Goal: Information Seeking & Learning: Learn about a topic

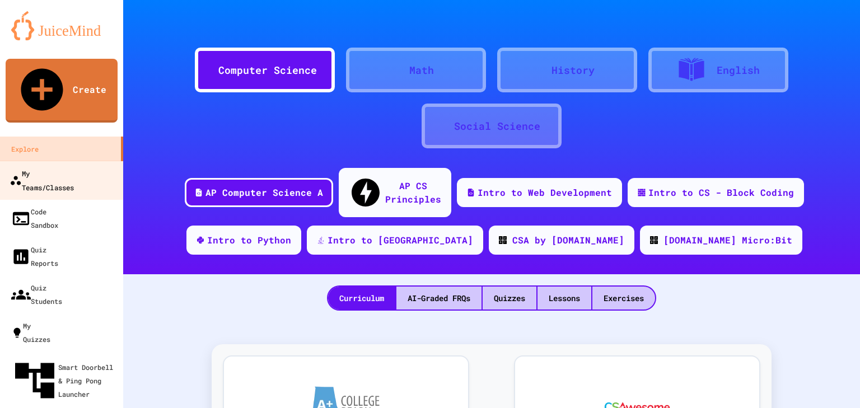
click at [58, 166] on div "My Teams/Classes" at bounding box center [42, 179] width 64 height 27
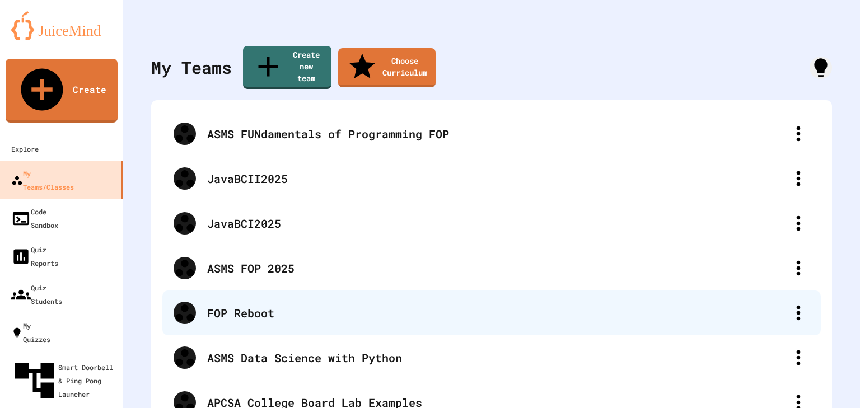
click at [240, 305] on div "FOP Reboot" at bounding box center [497, 313] width 580 height 17
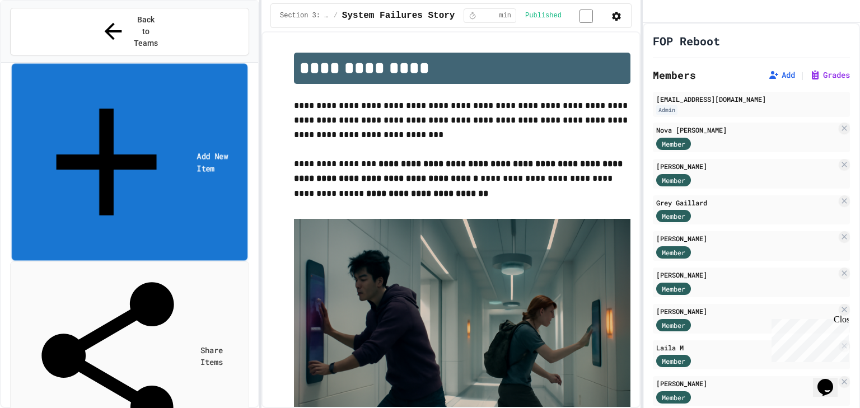
click at [113, 64] on link "Add New Item" at bounding box center [130, 162] width 236 height 197
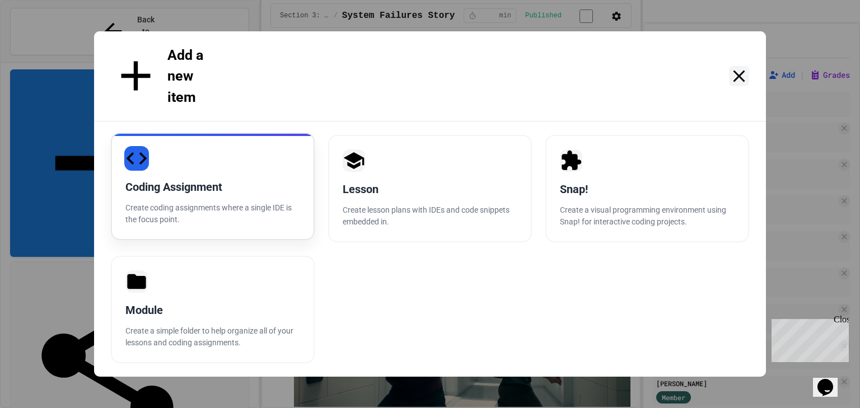
click at [196, 152] on div "Coding Assignment Create coding assignments where a single IDE is the focus poi…" at bounding box center [213, 187] width 204 height 108
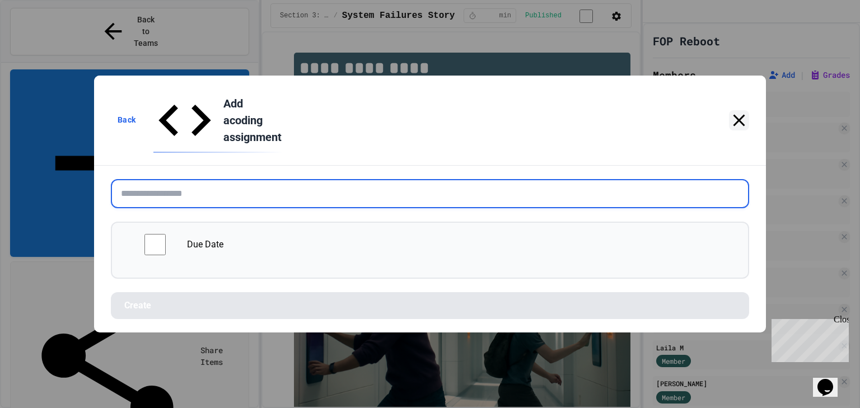
click at [280, 179] on input "text" at bounding box center [430, 193] width 638 height 29
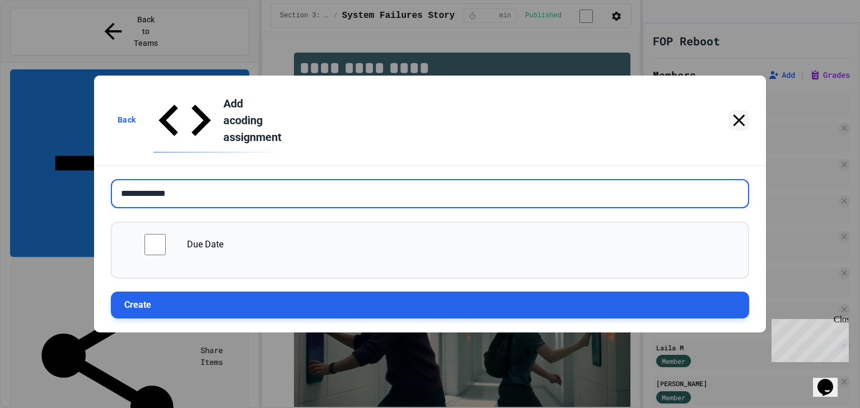
type input "**********"
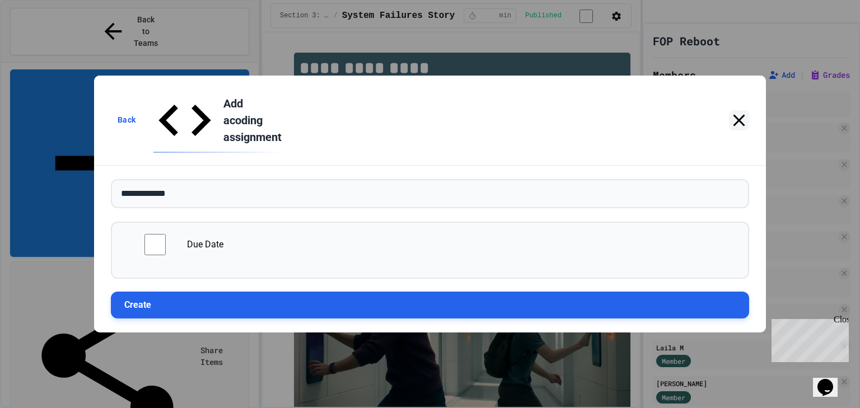
click at [311, 292] on button "Create" at bounding box center [430, 305] width 638 height 27
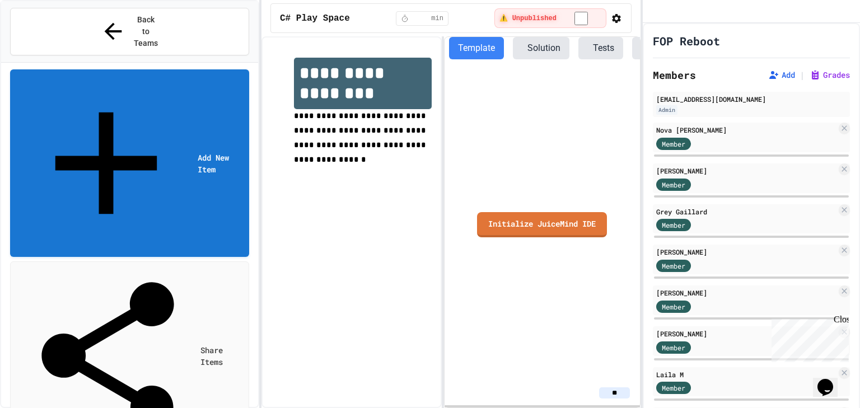
scroll to position [358, 0]
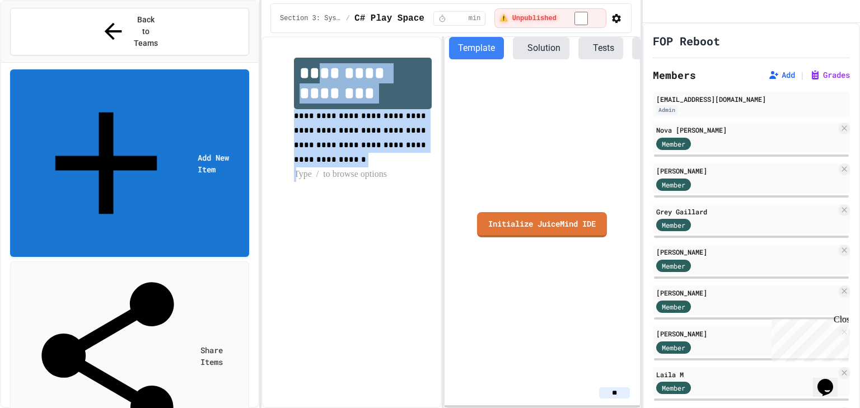
drag, startPoint x: 424, startPoint y: 154, endPoint x: 317, endPoint y: 62, distance: 141.0
click at [317, 62] on div "**********" at bounding box center [363, 120] width 138 height 124
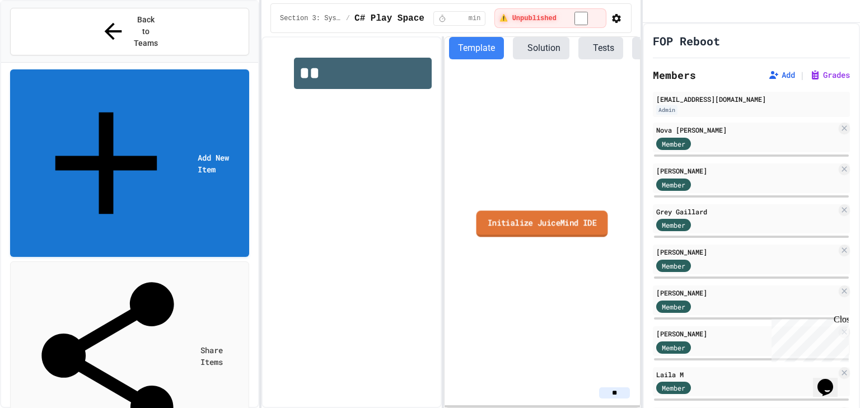
click at [523, 232] on link "Initialize JuiceMind IDE" at bounding box center [543, 224] width 132 height 26
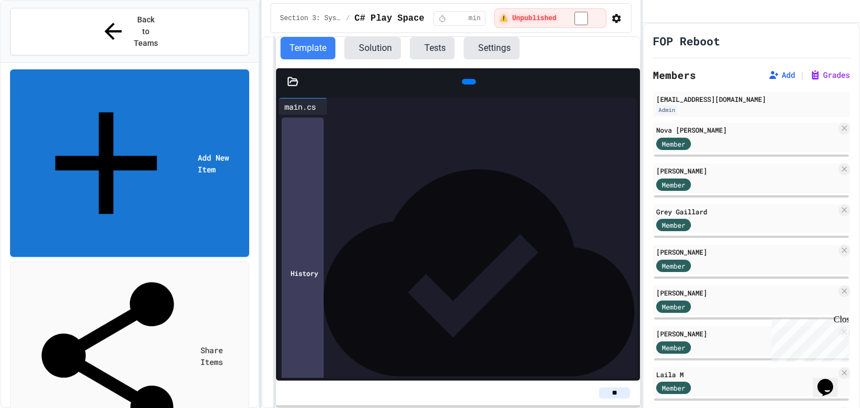
click at [273, 204] on div "**********" at bounding box center [451, 222] width 379 height 372
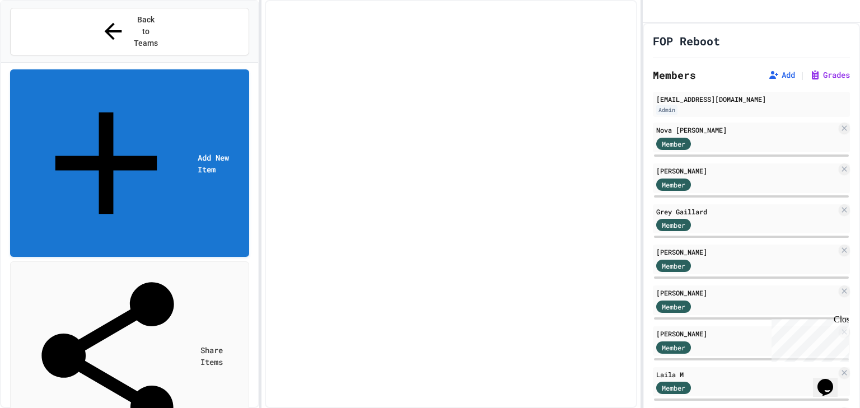
select select "***"
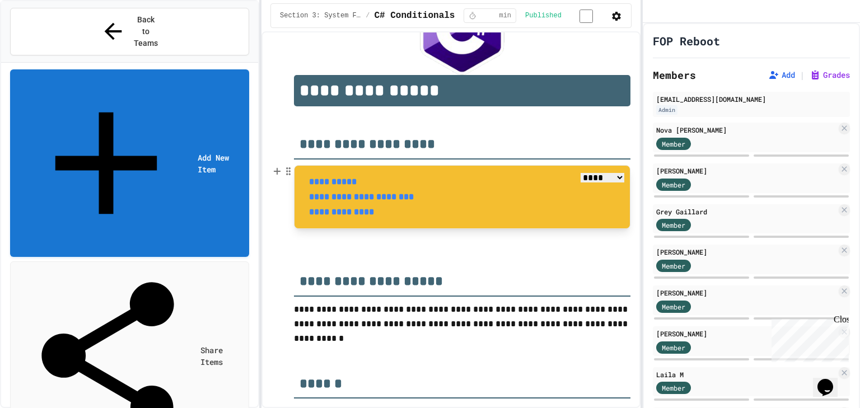
scroll to position [90, 0]
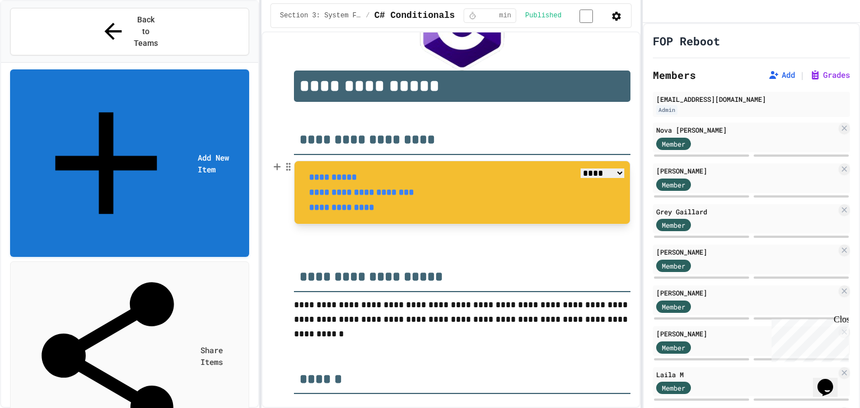
click at [586, 176] on select "**** *** *******" at bounding box center [603, 174] width 44 height 10
click at [506, 171] on p "**********" at bounding box center [465, 177] width 312 height 15
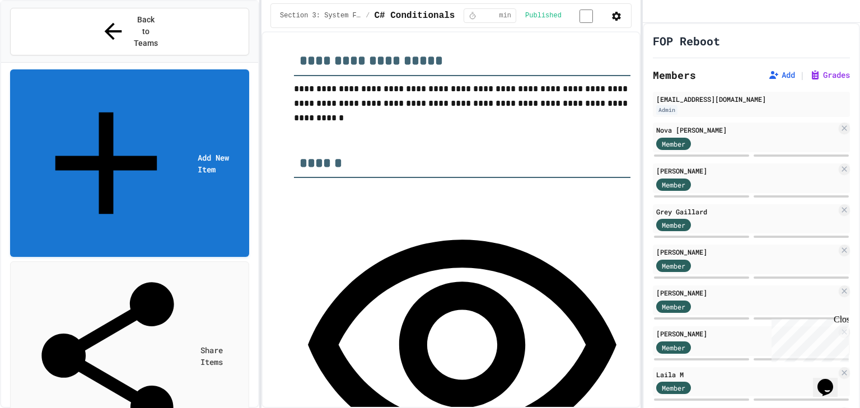
scroll to position [314, 0]
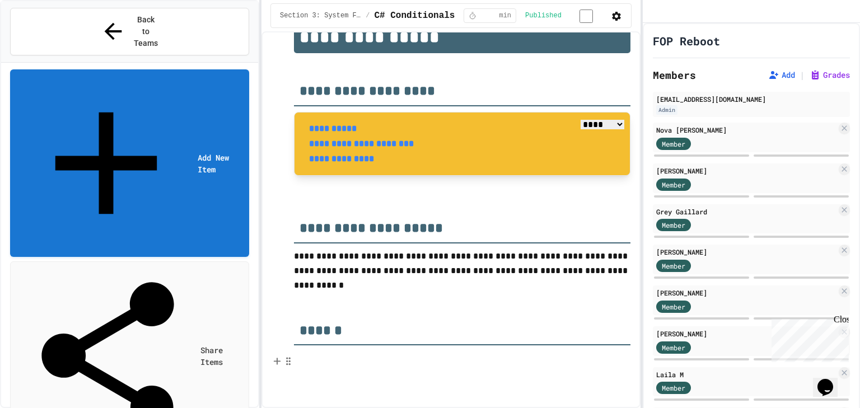
scroll to position [90, 0]
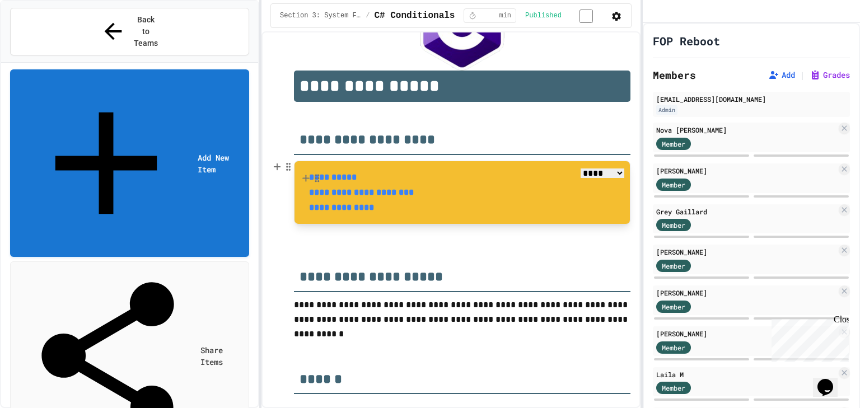
click at [347, 179] on strong "**********" at bounding box center [333, 177] width 48 height 8
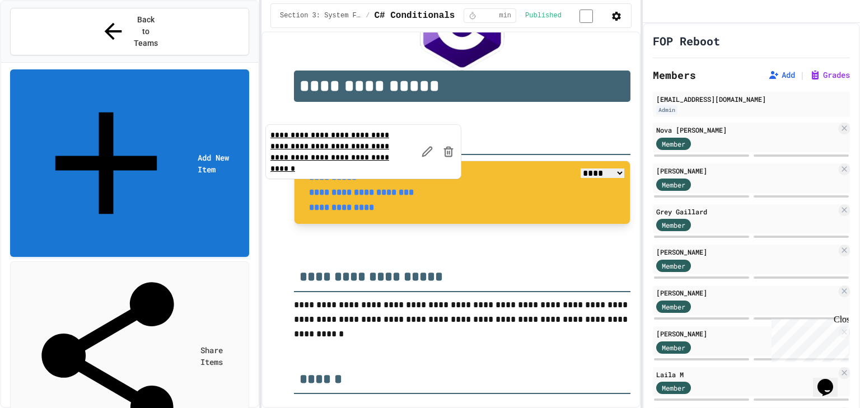
click at [354, 195] on strong "**********" at bounding box center [361, 192] width 105 height 8
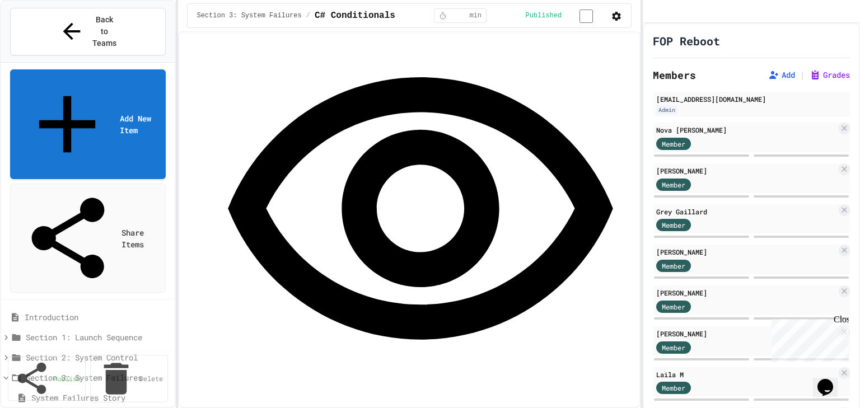
scroll to position [505, 0]
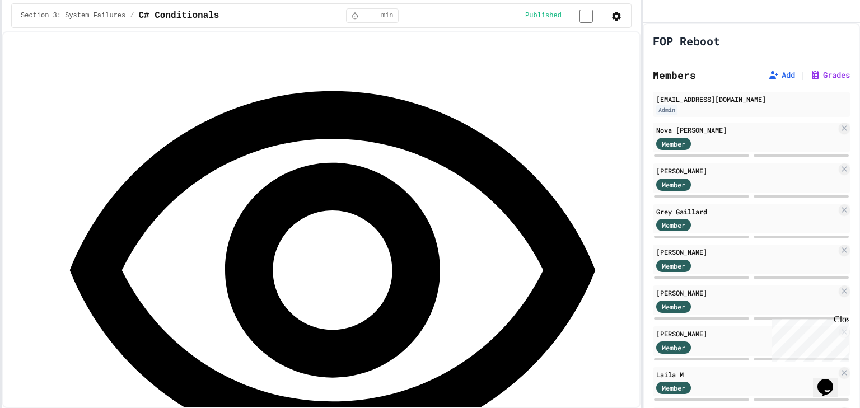
click at [0, 170] on div "**********" at bounding box center [430, 204] width 860 height 408
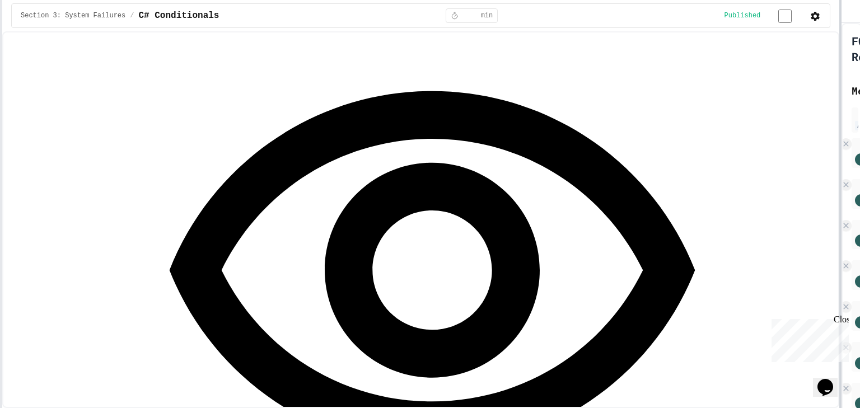
click at [841, 239] on div at bounding box center [841, 204] width 2 height 408
drag, startPoint x: 167, startPoint y: 125, endPoint x: 301, endPoint y: 137, distance: 134.9
drag, startPoint x: 184, startPoint y: 151, endPoint x: 237, endPoint y: 155, distance: 53.9
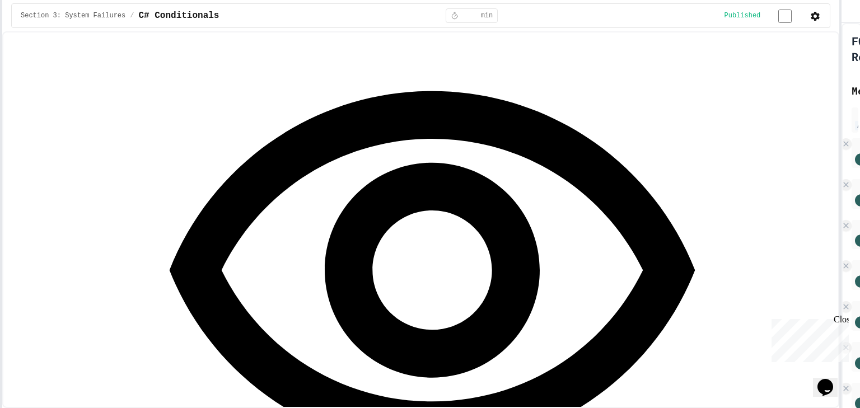
drag, startPoint x: 191, startPoint y: 180, endPoint x: 390, endPoint y: 178, distance: 198.8
drag, startPoint x: 170, startPoint y: 212, endPoint x: 372, endPoint y: 301, distance: 220.2
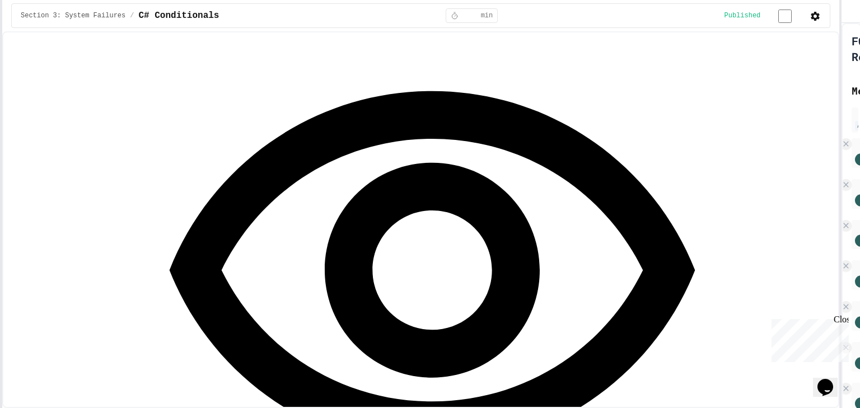
drag, startPoint x: 214, startPoint y: 205, endPoint x: 269, endPoint y: 217, distance: 56.3
drag, startPoint x: 281, startPoint y: 239, endPoint x: 292, endPoint y: 213, distance: 28.4
drag, startPoint x: 194, startPoint y: 266, endPoint x: 240, endPoint y: 271, distance: 46.1
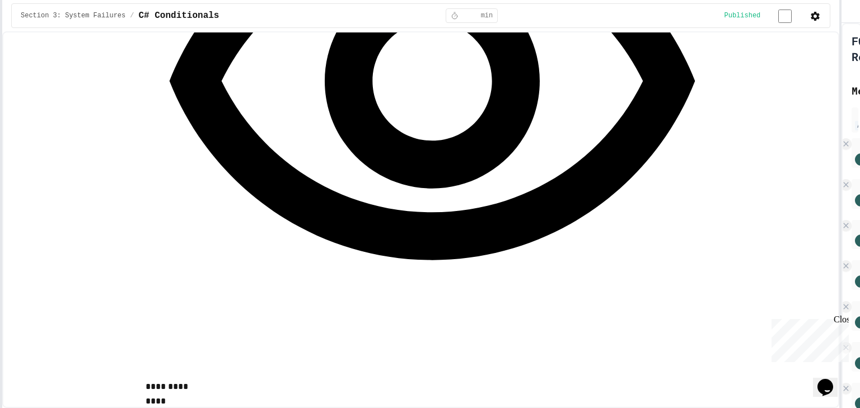
scroll to position [684, 0]
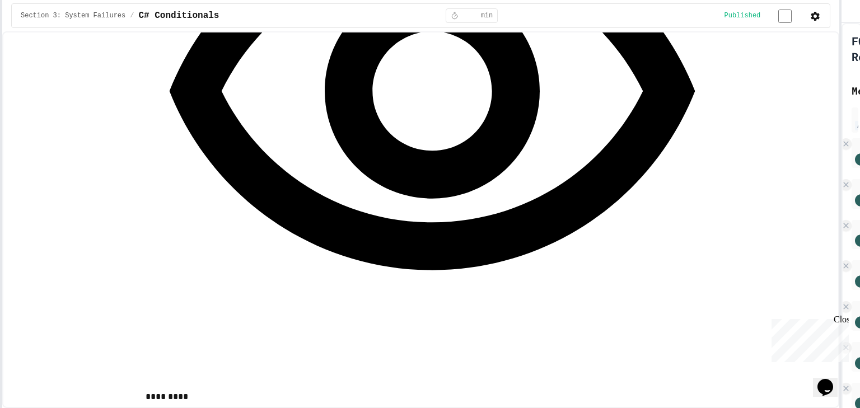
drag, startPoint x: 384, startPoint y: 217, endPoint x: 461, endPoint y: 218, distance: 77.3
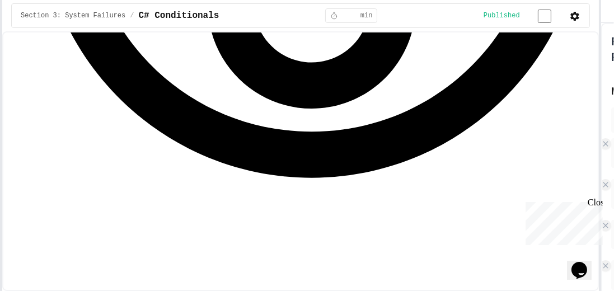
scroll to position [793, 0]
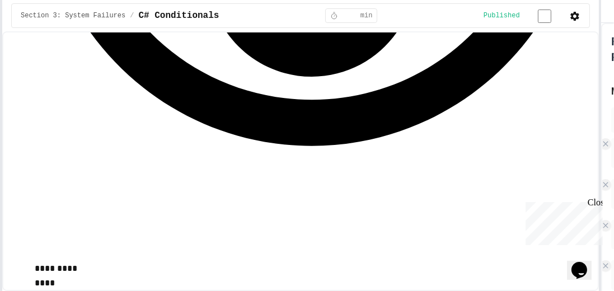
drag, startPoint x: 94, startPoint y: 150, endPoint x: 121, endPoint y: 150, distance: 26.9
drag, startPoint x: 130, startPoint y: 150, endPoint x: 165, endPoint y: 151, distance: 34.8
drag, startPoint x: 64, startPoint y: 164, endPoint x: 359, endPoint y: 162, distance: 295.1
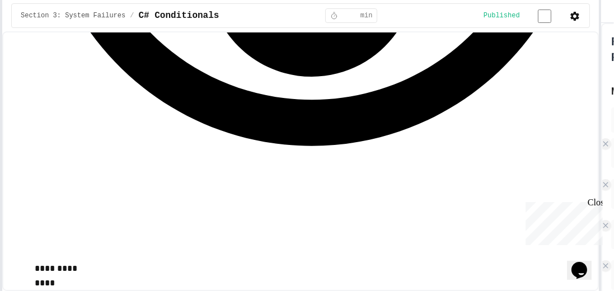
drag, startPoint x: 152, startPoint y: 162, endPoint x: 354, endPoint y: 164, distance: 202.2
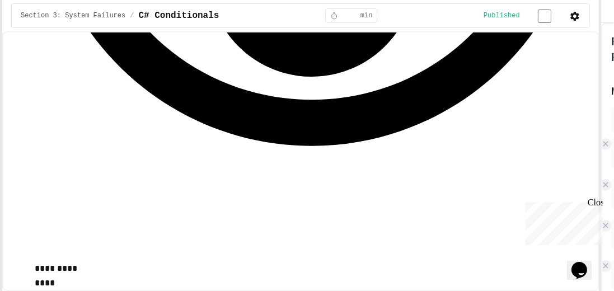
drag, startPoint x: 222, startPoint y: 162, endPoint x: 279, endPoint y: 161, distance: 57.1
drag, startPoint x: 99, startPoint y: 164, endPoint x: 139, endPoint y: 162, distance: 40.9
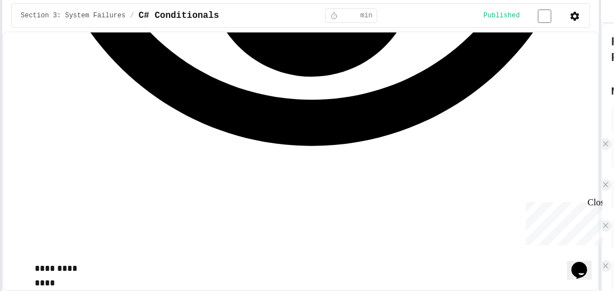
drag, startPoint x: 295, startPoint y: 161, endPoint x: 355, endPoint y: 164, distance: 60.0
drag, startPoint x: 99, startPoint y: 164, endPoint x: 137, endPoint y: 164, distance: 37.5
drag, startPoint x: 151, startPoint y: 161, endPoint x: 204, endPoint y: 168, distance: 53.7
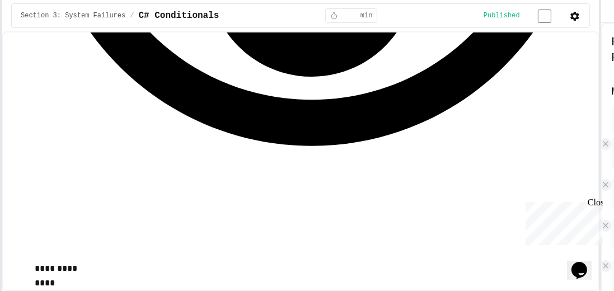
drag, startPoint x: 222, startPoint y: 160, endPoint x: 278, endPoint y: 165, distance: 56.2
drag, startPoint x: 283, startPoint y: 164, endPoint x: 290, endPoint y: 163, distance: 6.8
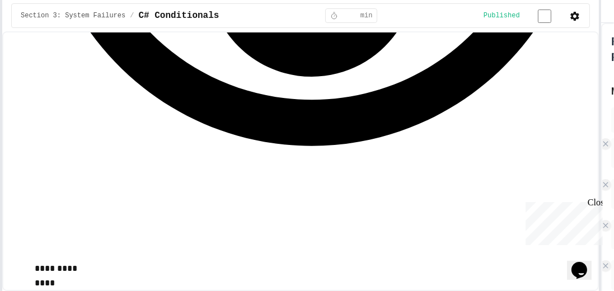
drag, startPoint x: 295, startPoint y: 160, endPoint x: 355, endPoint y: 164, distance: 60.1
drag, startPoint x: 139, startPoint y: 164, endPoint x: 147, endPoint y: 162, distance: 7.5
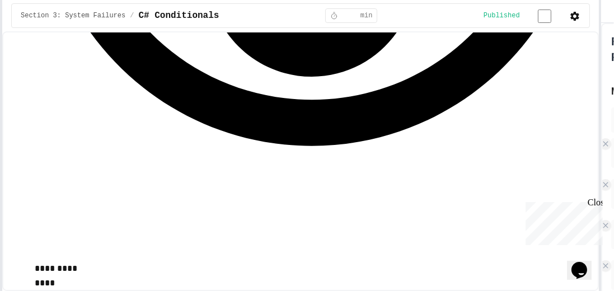
drag, startPoint x: 99, startPoint y: 164, endPoint x: 136, endPoint y: 166, distance: 37.6
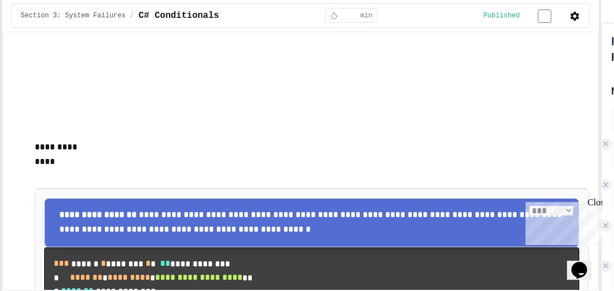
scroll to position [921, 0]
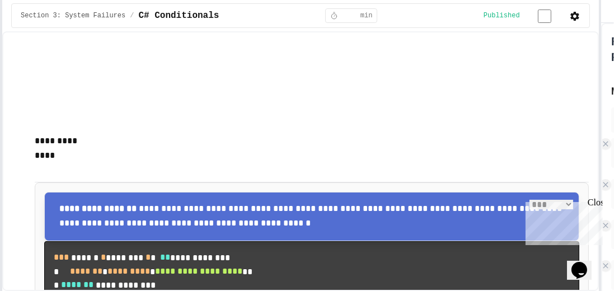
drag, startPoint x: 62, startPoint y: 147, endPoint x: 97, endPoint y: 146, distance: 35.3
drag, startPoint x: 65, startPoint y: 147, endPoint x: 93, endPoint y: 147, distance: 28.0
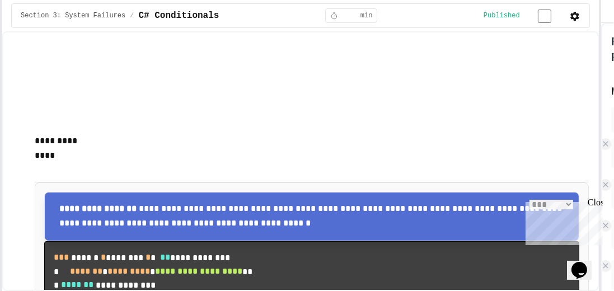
drag, startPoint x: 102, startPoint y: 145, endPoint x: 151, endPoint y: 147, distance: 49.3
drag, startPoint x: 119, startPoint y: 189, endPoint x: 273, endPoint y: 191, distance: 154.0
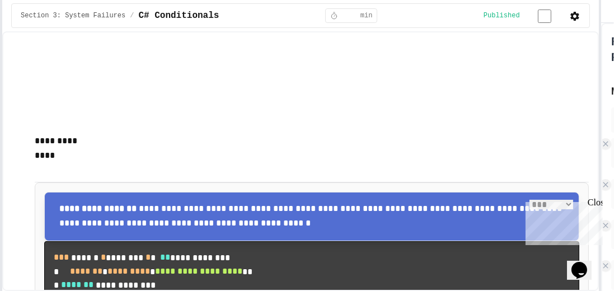
drag, startPoint x: 281, startPoint y: 190, endPoint x: 310, endPoint y: 192, distance: 29.2
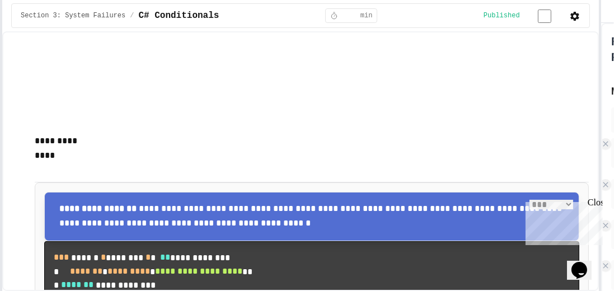
drag, startPoint x: 127, startPoint y: 219, endPoint x: 296, endPoint y: 214, distance: 169.2
drag, startPoint x: 101, startPoint y: 143, endPoint x: 151, endPoint y: 151, distance: 50.5
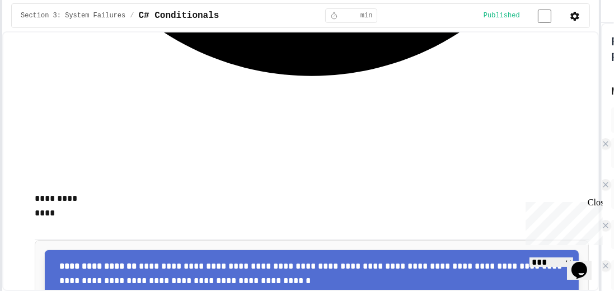
scroll to position [857, 0]
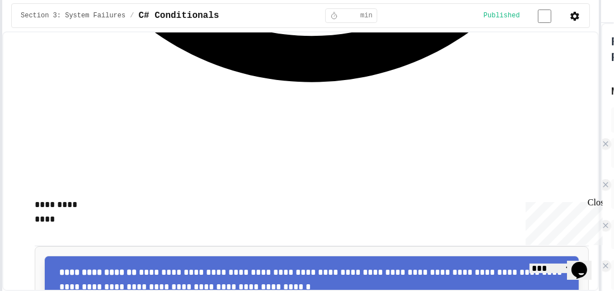
drag, startPoint x: 64, startPoint y: 101, endPoint x: 454, endPoint y: 103, distance: 389.2
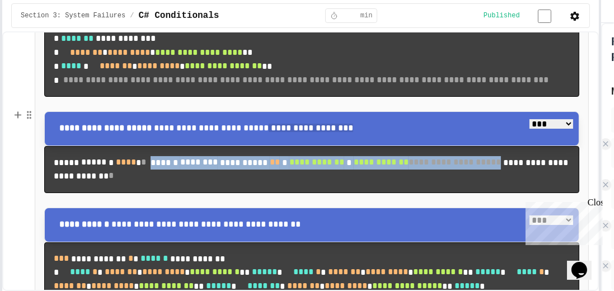
scroll to position [1167, 0]
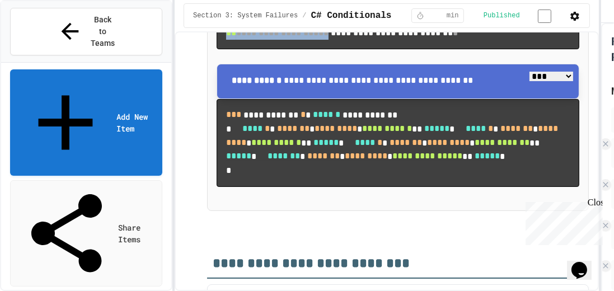
click at [176, 86] on div "**********" at bounding box center [307, 145] width 614 height 291
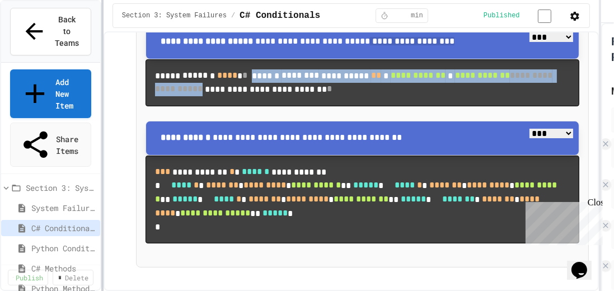
click at [100, 83] on div "**********" at bounding box center [307, 145] width 614 height 291
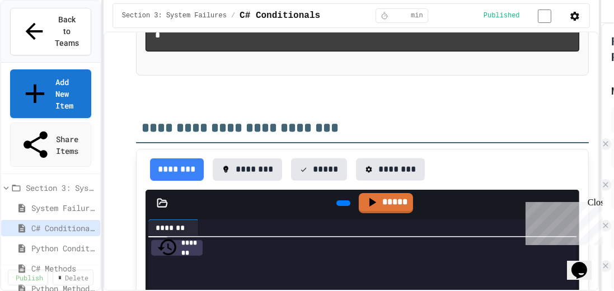
scroll to position [1327, 0]
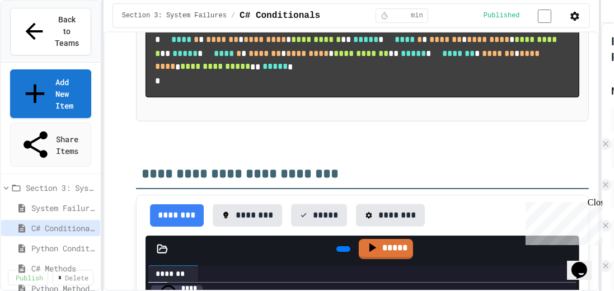
drag, startPoint x: 206, startPoint y: 149, endPoint x: 437, endPoint y: 146, distance: 230.8
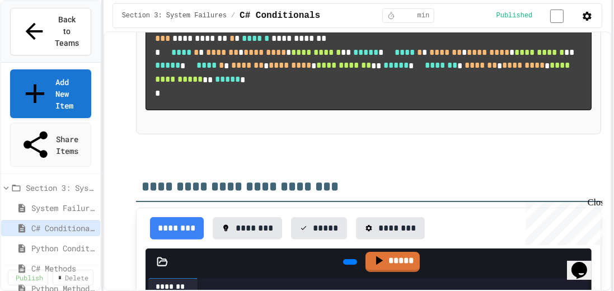
click at [614, 147] on div "**********" at bounding box center [307, 145] width 614 height 291
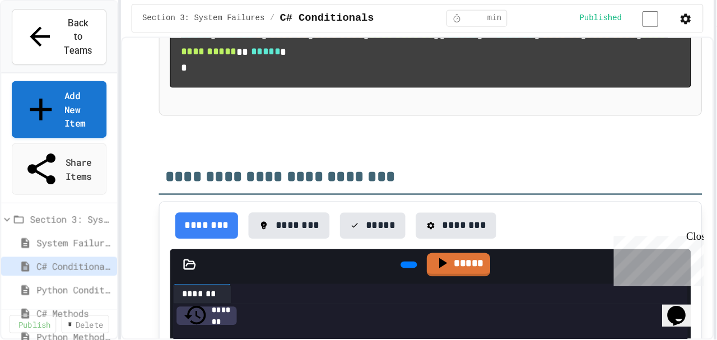
scroll to position [1423, 0]
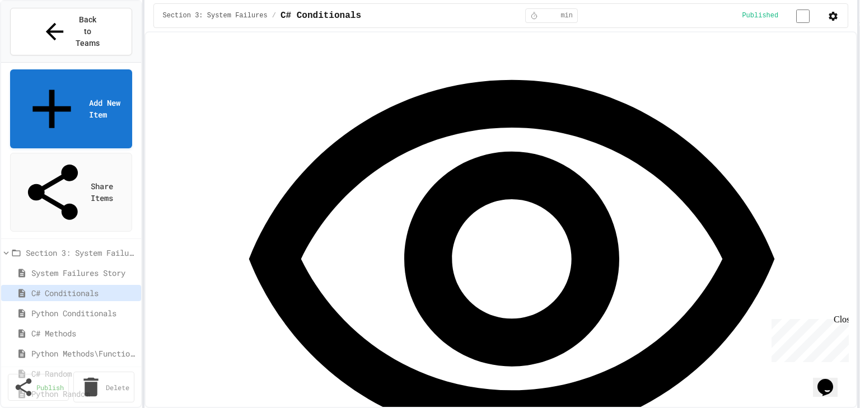
scroll to position [483, 0]
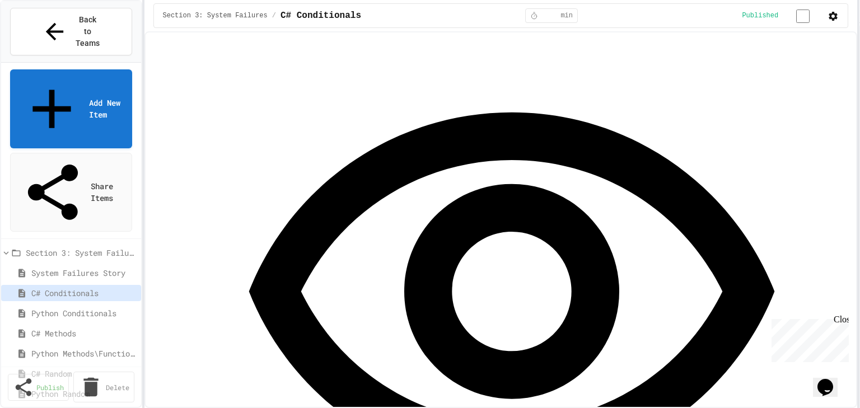
click at [55, 307] on span "Python Conditionals" at bounding box center [81, 313] width 101 height 12
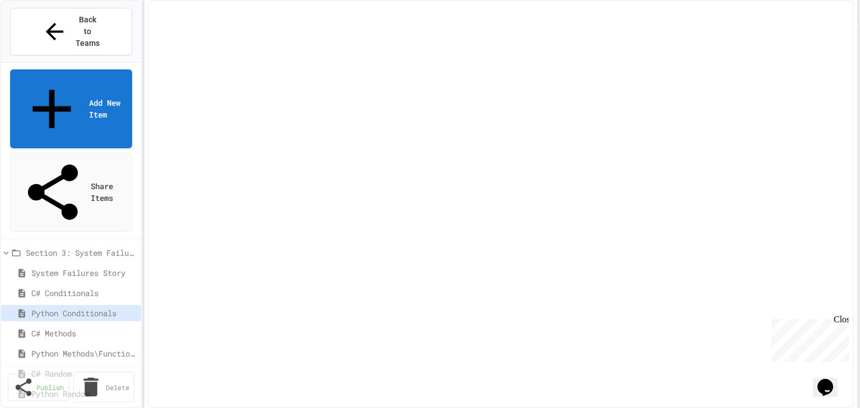
select select "***"
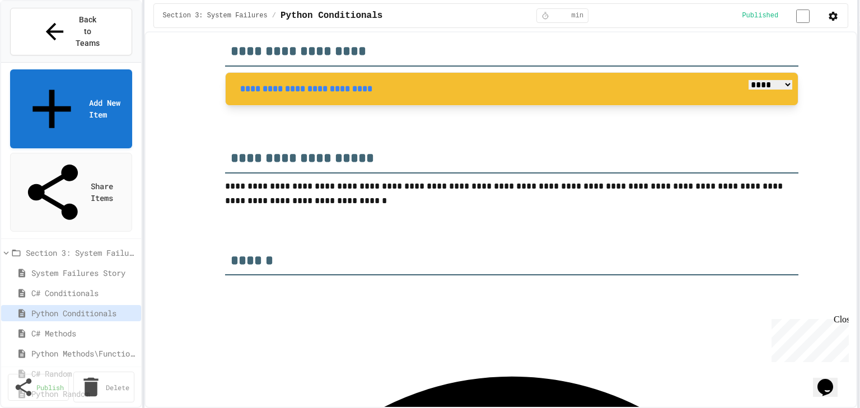
scroll to position [314, 0]
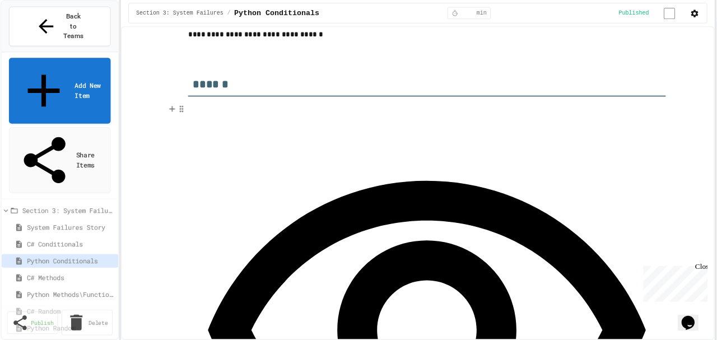
scroll to position [358, 0]
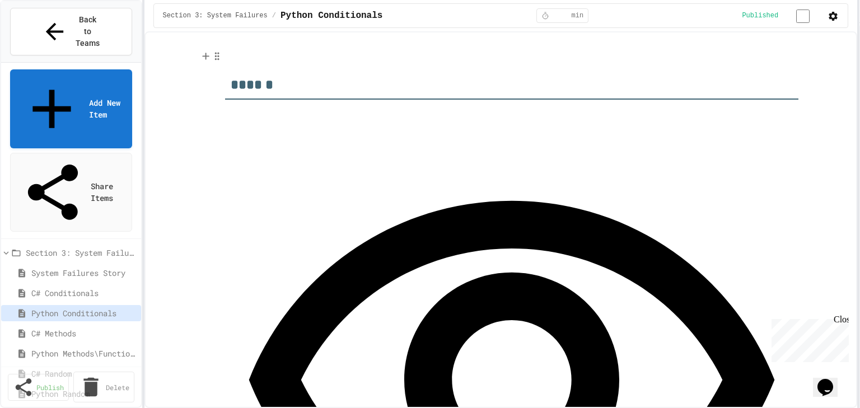
click at [635, 58] on p at bounding box center [511, 54] width 573 height 15
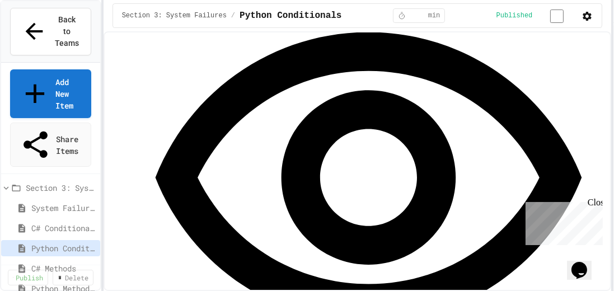
scroll to position [518, 0]
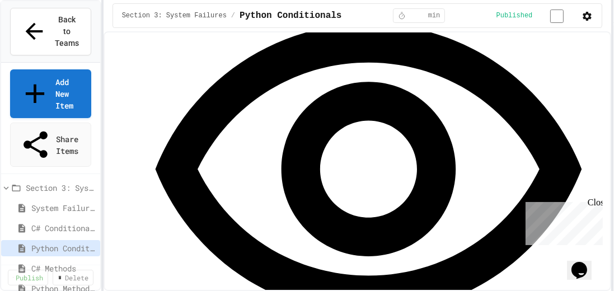
drag, startPoint x: 164, startPoint y: 131, endPoint x: 175, endPoint y: 128, distance: 11.5
drag, startPoint x: 161, startPoint y: 160, endPoint x: 184, endPoint y: 160, distance: 22.4
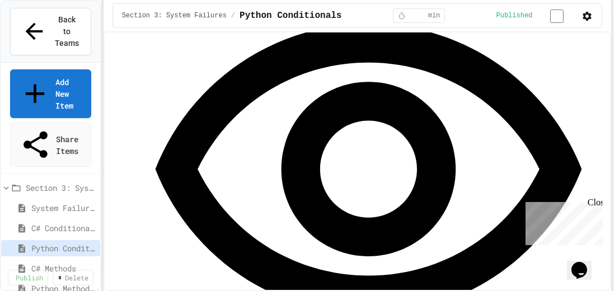
drag, startPoint x: 180, startPoint y: 130, endPoint x: 226, endPoint y: 127, distance: 46.6
drag, startPoint x: 184, startPoint y: 147, endPoint x: 313, endPoint y: 142, distance: 129.4
drag, startPoint x: 188, startPoint y: 158, endPoint x: 257, endPoint y: 154, distance: 68.4
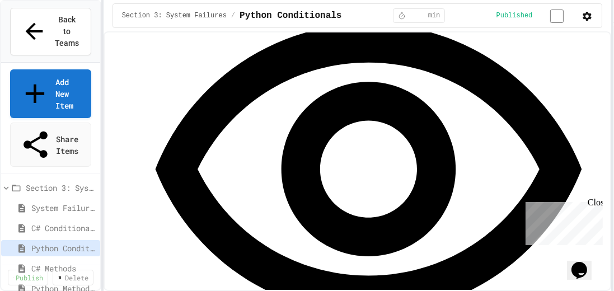
drag, startPoint x: 185, startPoint y: 172, endPoint x: 324, endPoint y: 161, distance: 139.9
drag, startPoint x: 184, startPoint y: 203, endPoint x: 309, endPoint y: 193, distance: 125.9
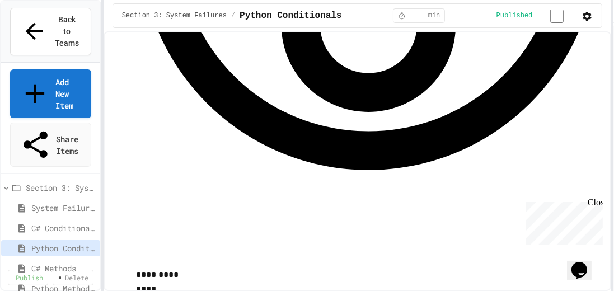
scroll to position [678, 0]
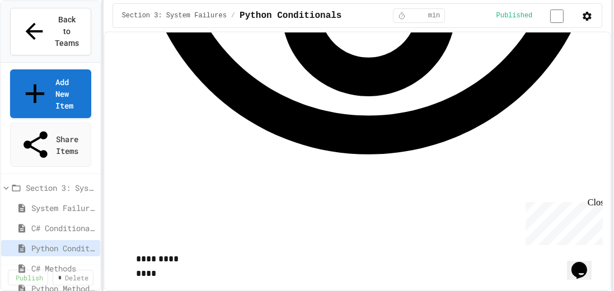
drag, startPoint x: 217, startPoint y: 136, endPoint x: 410, endPoint y: 150, distance: 193.2
drag, startPoint x: 217, startPoint y: 135, endPoint x: 275, endPoint y: 137, distance: 57.7
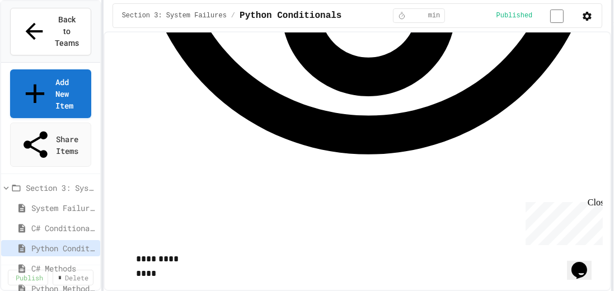
drag, startPoint x: 281, startPoint y: 138, endPoint x: 352, endPoint y: 141, distance: 70.6
drag, startPoint x: 354, startPoint y: 139, endPoint x: 359, endPoint y: 146, distance: 8.9
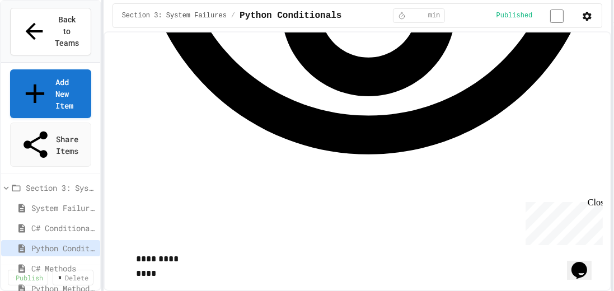
drag, startPoint x: 382, startPoint y: 137, endPoint x: 442, endPoint y: 132, distance: 60.1
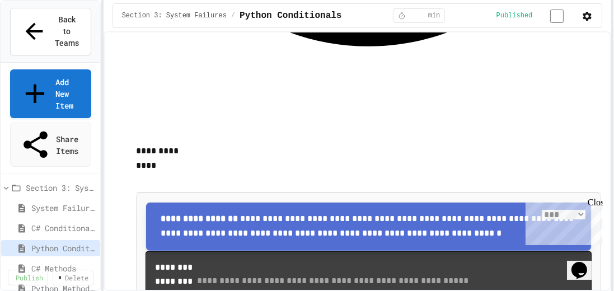
scroll to position [838, 0]
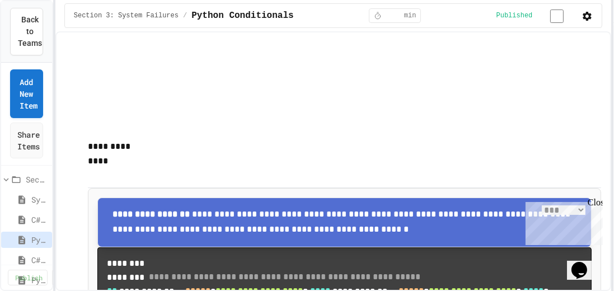
click at [52, 161] on div "**********" at bounding box center [307, 145] width 614 height 291
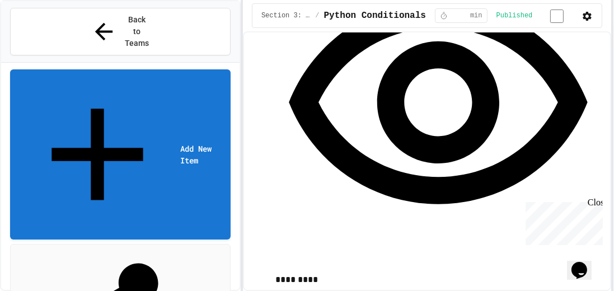
scroll to position [501, 0]
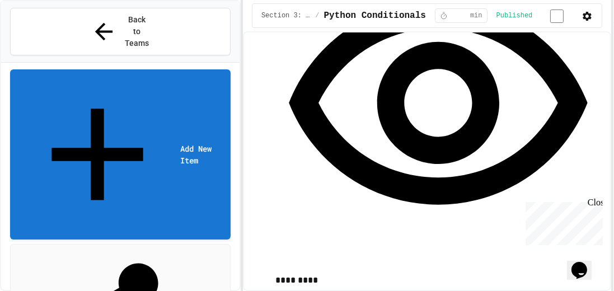
click at [241, 207] on div "**********" at bounding box center [307, 145] width 614 height 291
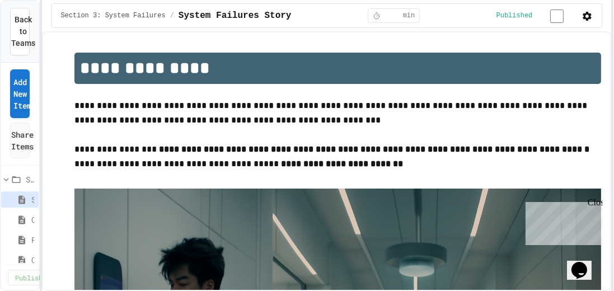
click at [40, 148] on div "**********" at bounding box center [307, 145] width 614 height 291
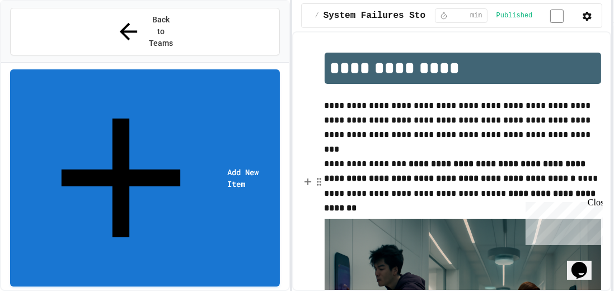
click at [295, 211] on div "**********" at bounding box center [307, 145] width 614 height 291
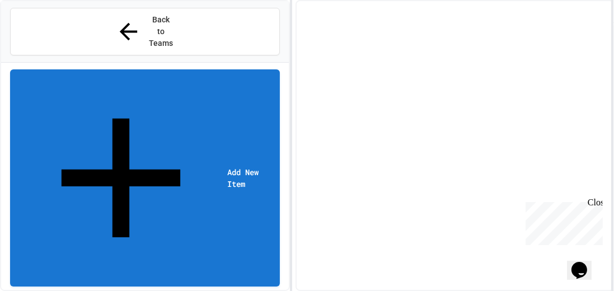
select select "***"
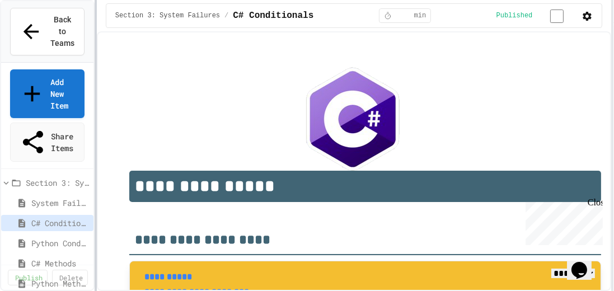
click at [95, 161] on div at bounding box center [96, 145] width 2 height 291
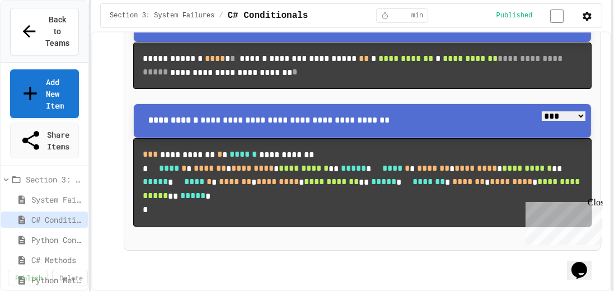
scroll to position [1184, 0]
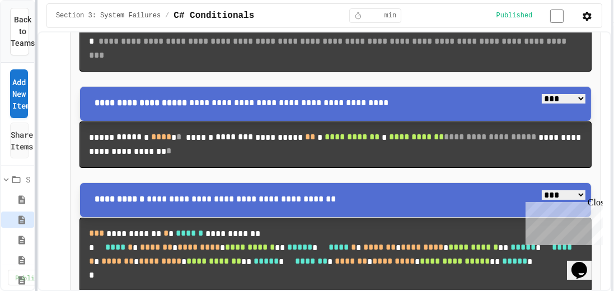
click at [35, 162] on div at bounding box center [36, 145] width 2 height 291
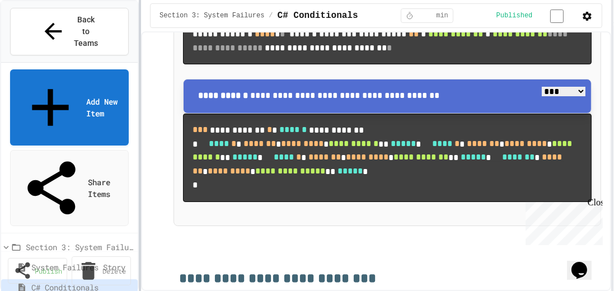
scroll to position [1213, 0]
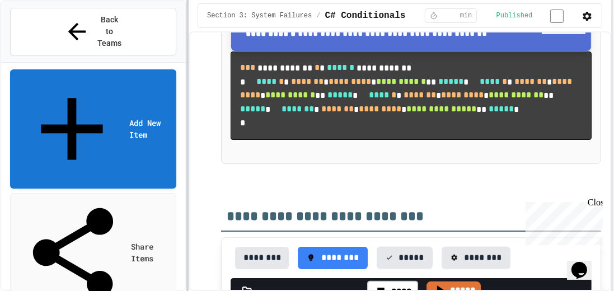
click at [188, 181] on div at bounding box center [187, 145] width 2 height 291
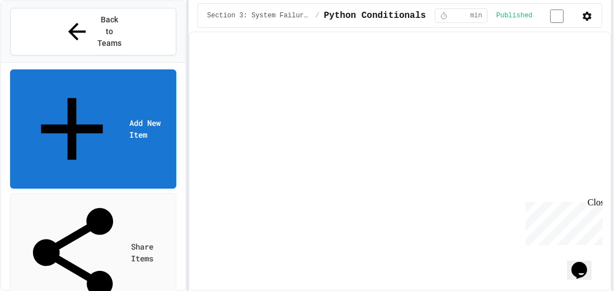
select select "***"
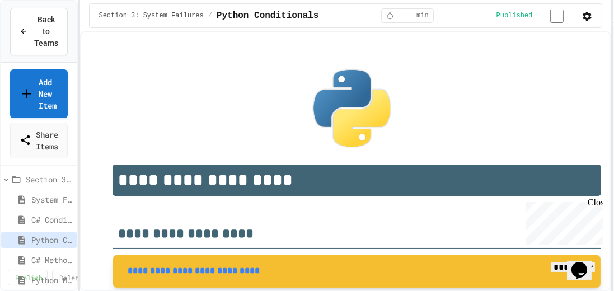
click at [79, 158] on div "**********" at bounding box center [307, 145] width 614 height 291
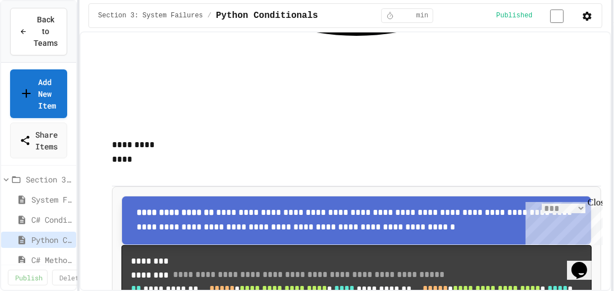
scroll to position [864, 0]
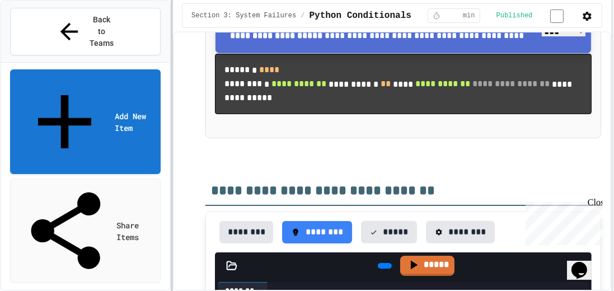
scroll to position [1038, 0]
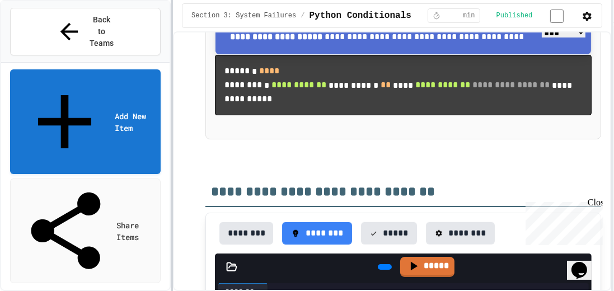
click at [171, 202] on div at bounding box center [172, 145] width 2 height 291
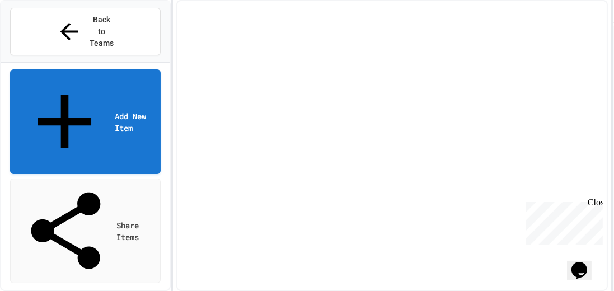
select select "***"
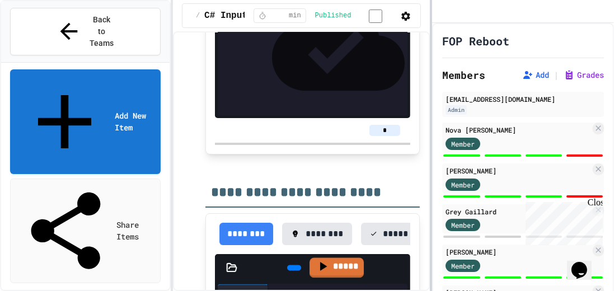
scroll to position [2326, 0]
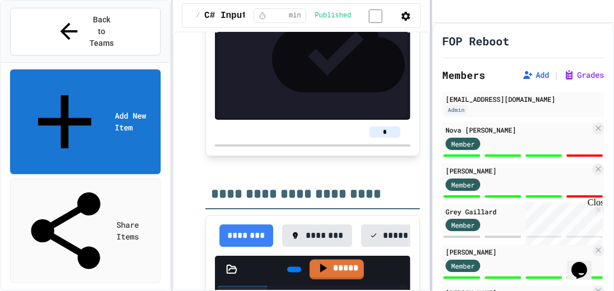
click at [429, 117] on div "**********" at bounding box center [307, 145] width 614 height 291
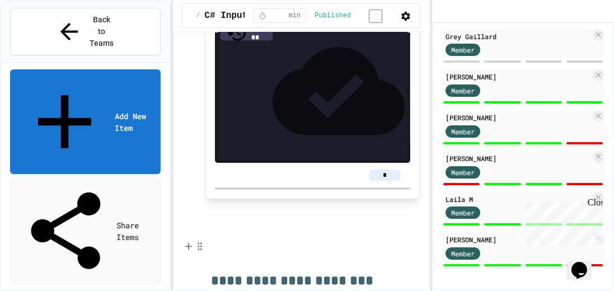
scroll to position [2653, 0]
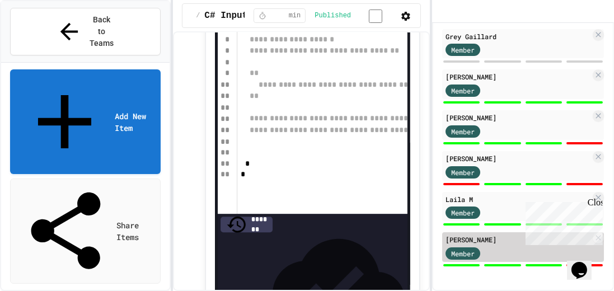
click at [461, 236] on div "[PERSON_NAME]" at bounding box center [518, 240] width 145 height 10
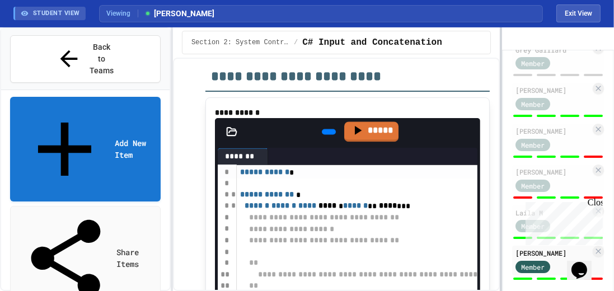
scroll to position [200, 0]
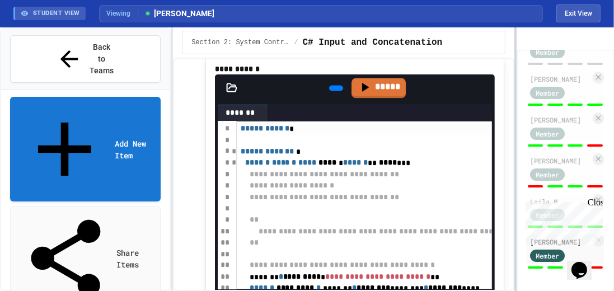
click at [516, 193] on div at bounding box center [516, 159] width 2 height 264
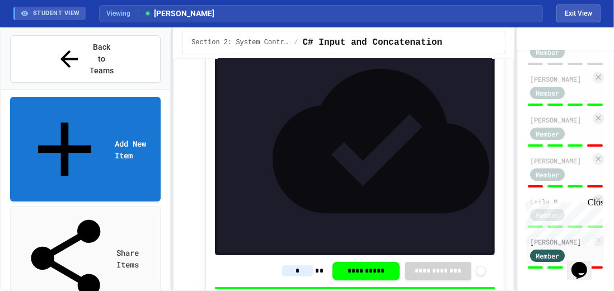
scroll to position [2101, 0]
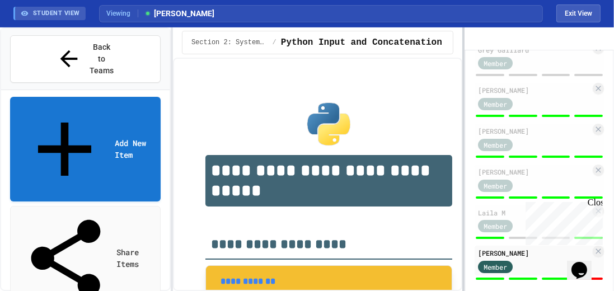
click at [463, 147] on div at bounding box center [464, 159] width 2 height 264
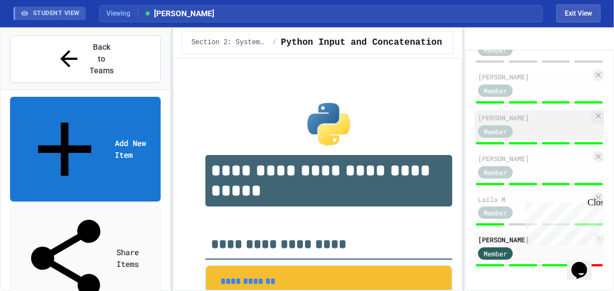
scroll to position [222, 0]
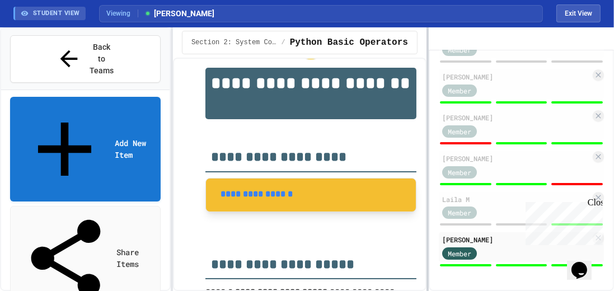
scroll to position [222, 0]
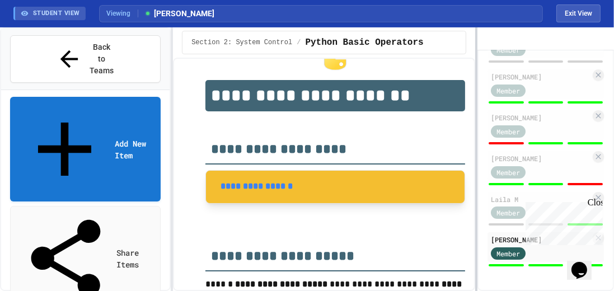
click at [476, 220] on div at bounding box center [476, 159] width 2 height 264
click at [597, 203] on div "Close" at bounding box center [594, 204] width 14 height 14
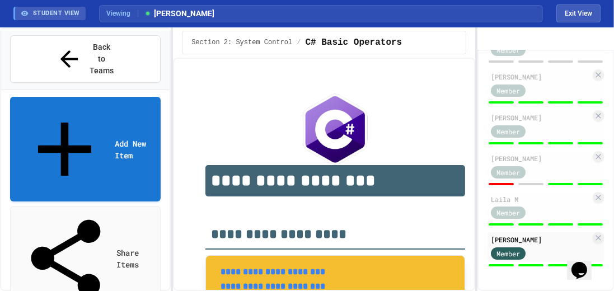
type input "*"
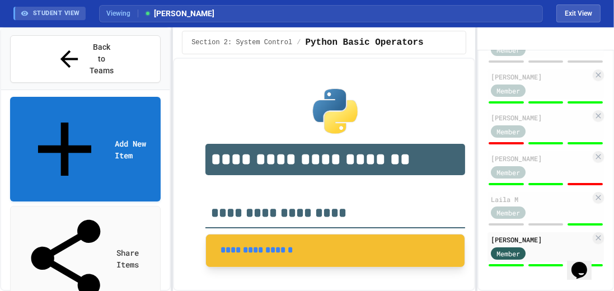
scroll to position [189, 0]
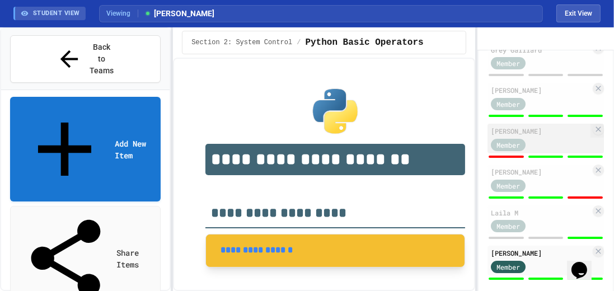
click at [502, 136] on div "[PERSON_NAME]" at bounding box center [541, 131] width 100 height 10
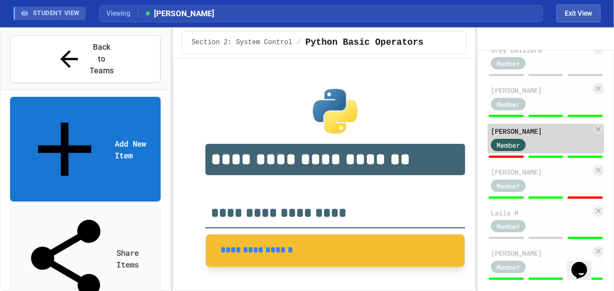
click at [500, 136] on div "[PERSON_NAME]" at bounding box center [541, 131] width 100 height 10
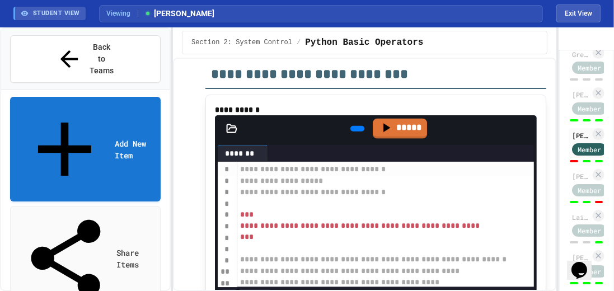
scroll to position [1536, 0]
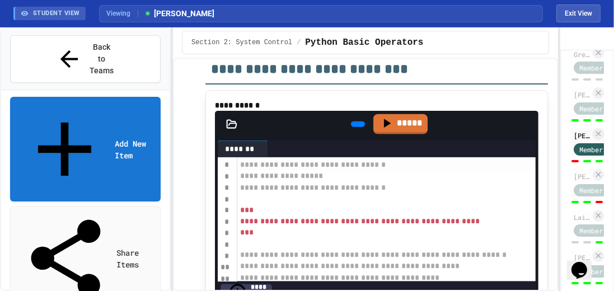
click at [561, 156] on div "**********" at bounding box center [307, 159] width 614 height 264
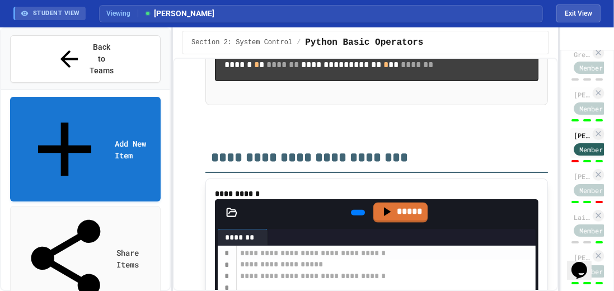
scroll to position [1440, 0]
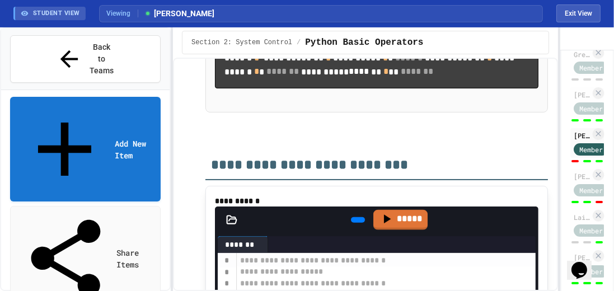
click at [357, 220] on icon at bounding box center [357, 220] width 0 height 0
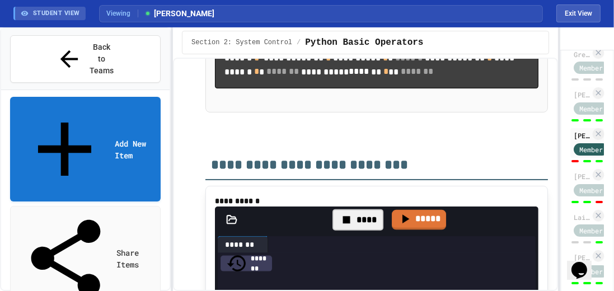
scroll to position [256, 0]
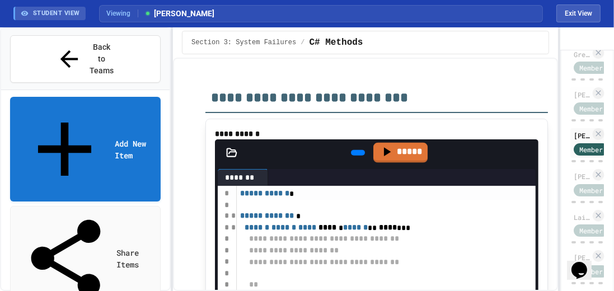
scroll to position [1221, 0]
